Goal: Find specific page/section: Find specific page/section

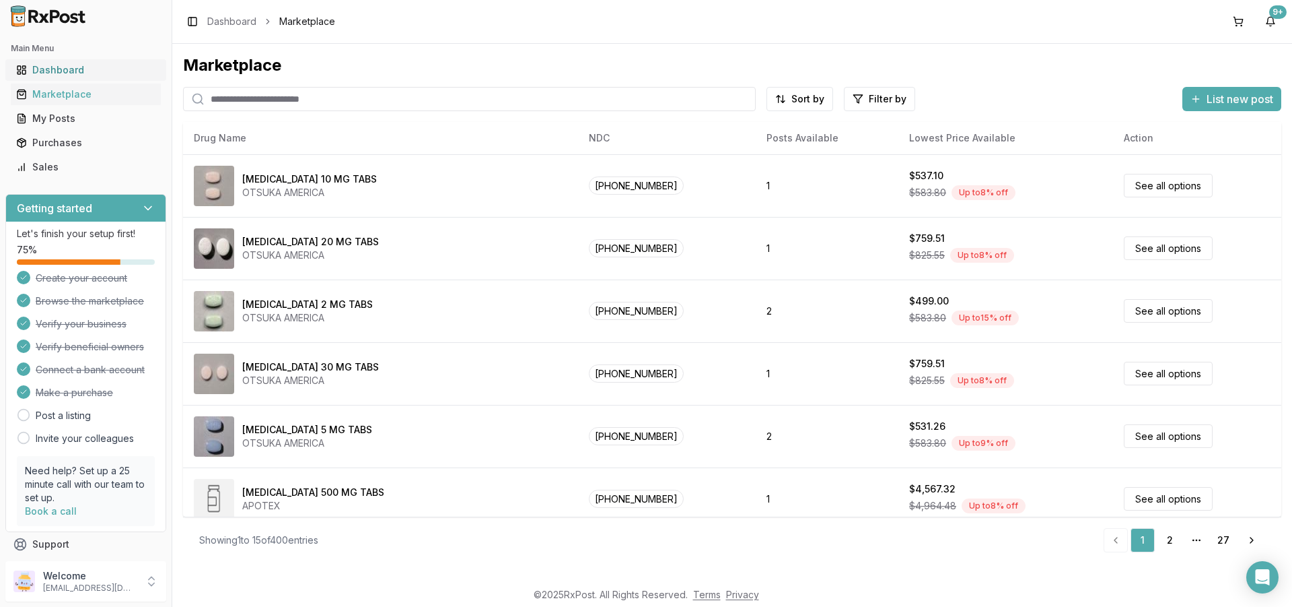
click at [66, 66] on div "Dashboard" at bounding box center [85, 69] width 139 height 13
click at [213, 21] on link "Dashboard" at bounding box center [231, 21] width 49 height 13
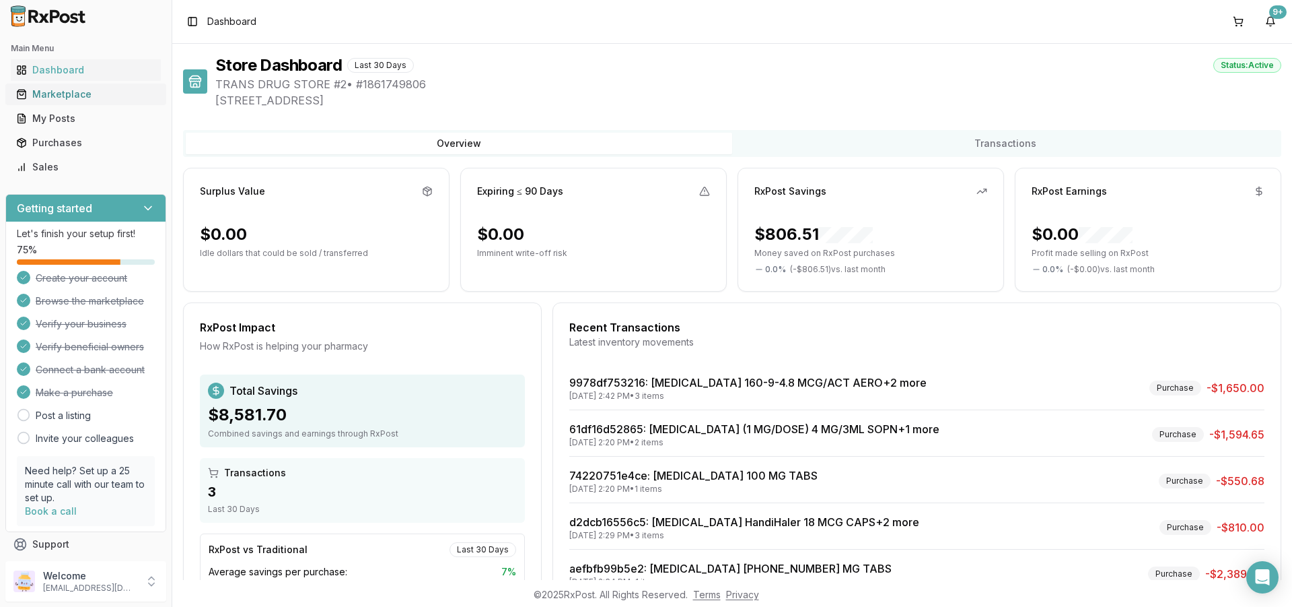
drag, startPoint x: 65, startPoint y: 98, endPoint x: 130, endPoint y: 101, distance: 65.4
click at [67, 96] on div "Marketplace" at bounding box center [85, 94] width 139 height 13
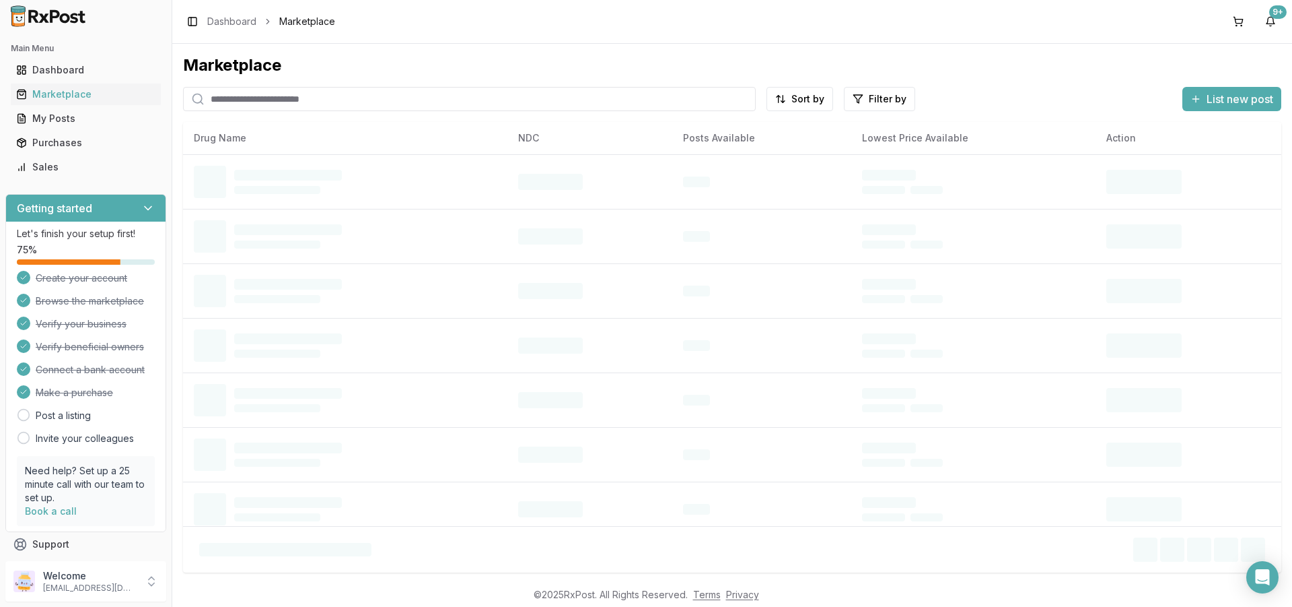
click at [360, 105] on input "search" at bounding box center [469, 99] width 573 height 24
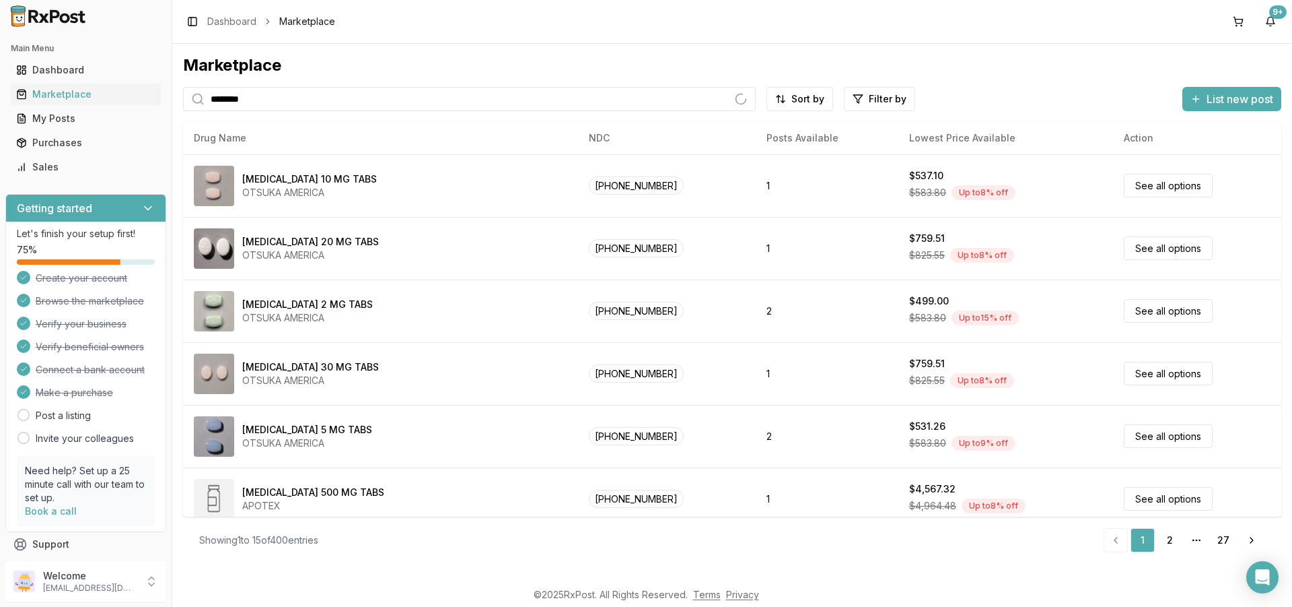
type input "********"
